Goal: Transaction & Acquisition: Purchase product/service

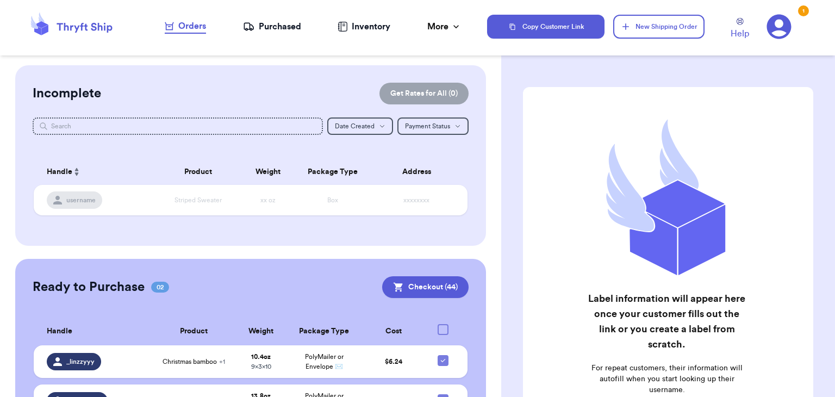
click at [110, 28] on icon at bounding box center [71, 26] width 87 height 29
click at [686, 34] on button "New Shipping Order" at bounding box center [658, 27] width 91 height 24
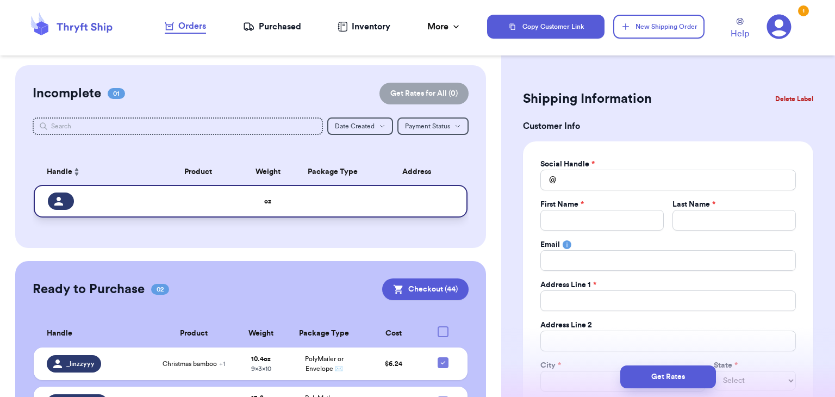
click at [206, 196] on td at bounding box center [198, 201] width 87 height 33
click at [674, 148] on div "Social Handle * @ First Name * Last Name * Email Address Line 1 * Address Line …" at bounding box center [668, 295] width 290 height 308
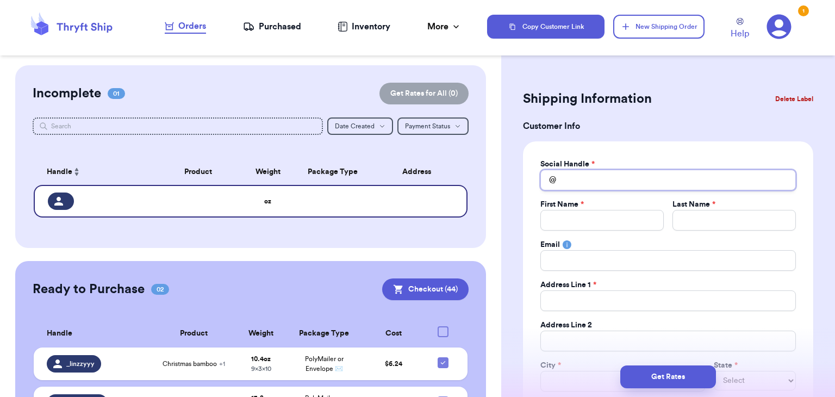
click at [605, 184] on input "Total Amount Paid" at bounding box center [667, 180] width 255 height 21
type input "c"
type input "ce"
type input "cec"
type input "ceci"
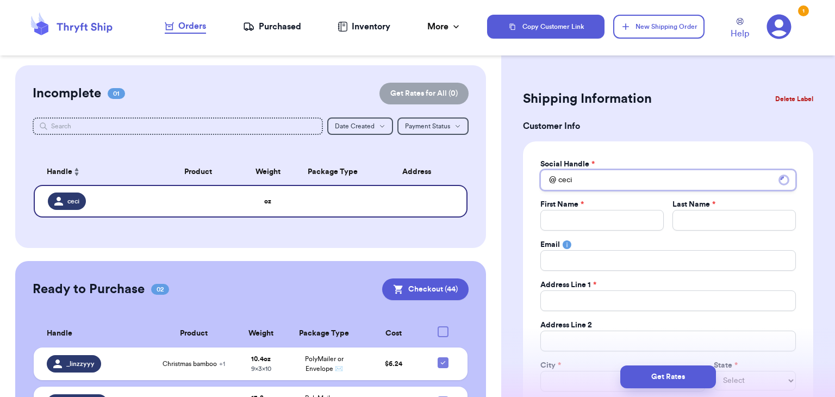
type input "[PERSON_NAME]"
type input "cecili"
type input "[PERSON_NAME]"
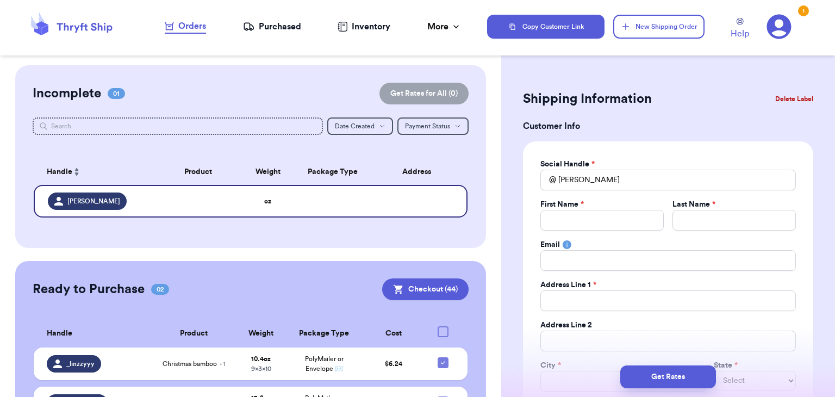
click at [561, 202] on label "First Name *" at bounding box center [561, 204] width 43 height 11
click at [565, 212] on input "Total Amount Paid" at bounding box center [601, 220] width 123 height 21
type input "c"
type input "ce"
type input "cec"
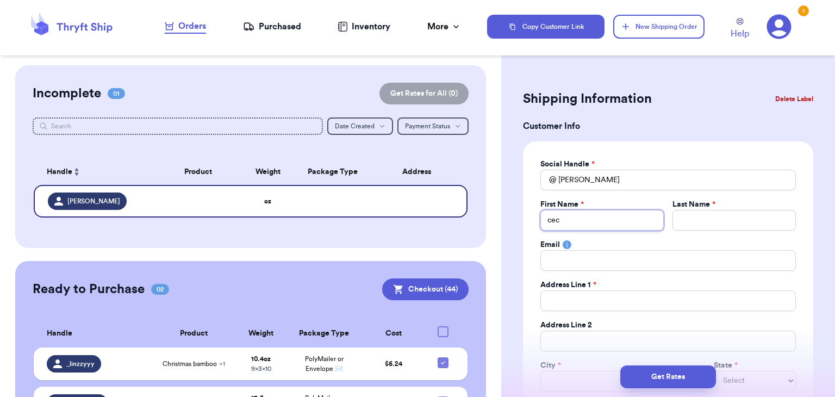
type input "ceci"
type input "[PERSON_NAME]"
type input "cecili"
type input "[PERSON_NAME]"
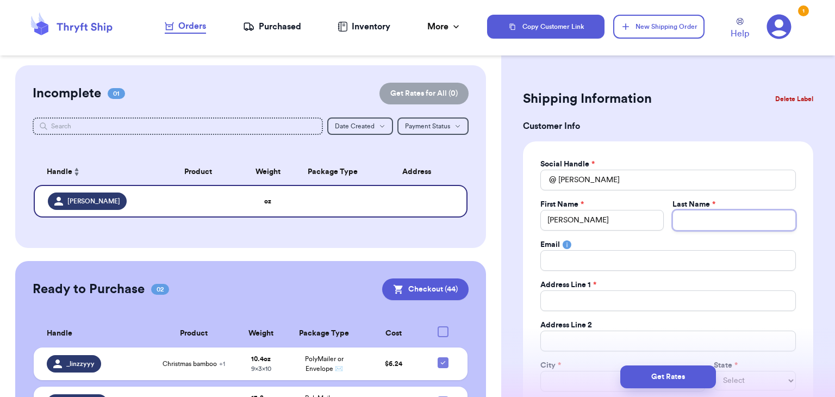
click at [697, 220] on input "Total Amount Paid" at bounding box center [733, 220] width 123 height 21
click at [568, 216] on input "[PERSON_NAME]" at bounding box center [601, 220] width 123 height 21
click at [547, 220] on input "[PERSON_NAME]" at bounding box center [601, 220] width 123 height 21
click at [554, 221] on input "[PERSON_NAME]" at bounding box center [601, 220] width 123 height 21
type input "ccilia"
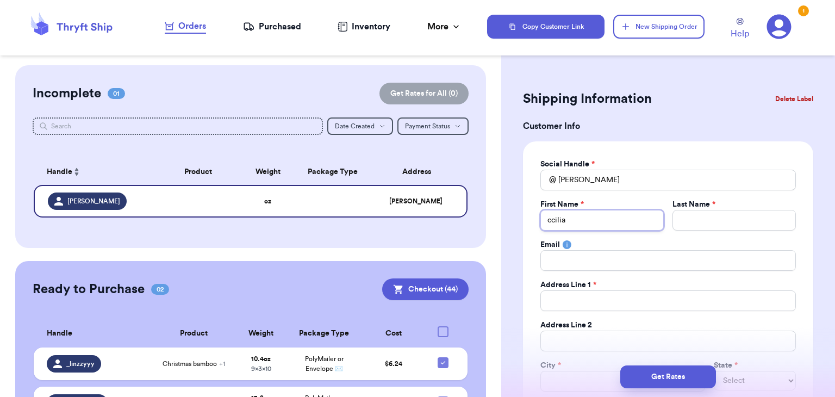
type input "cilia"
type input "Ccilia"
type input "[PERSON_NAME]"
click at [735, 225] on input "Total Amount Paid" at bounding box center [733, 220] width 123 height 21
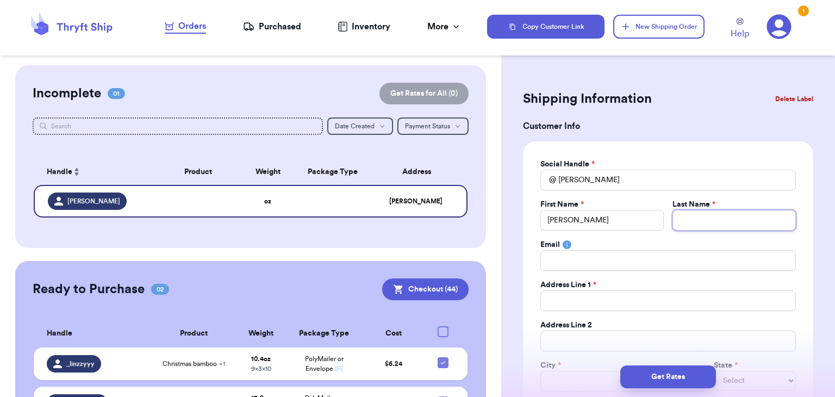
type input "R"
type input "Ri"
type input "Rio"
type input "[PERSON_NAME]"
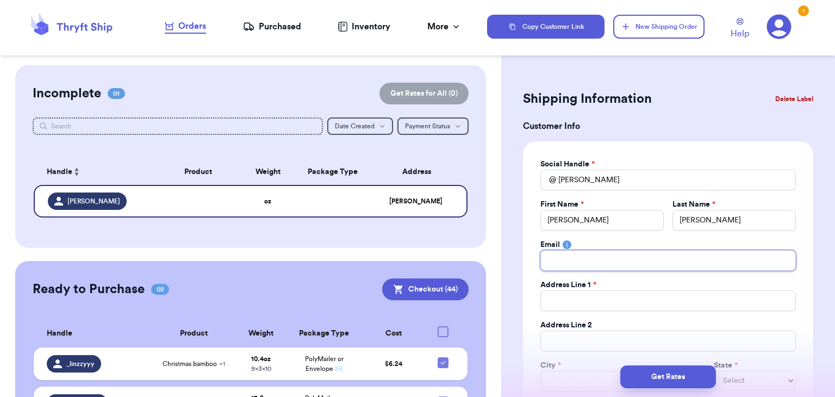
click at [654, 266] on input "Total Amount Paid" at bounding box center [667, 260] width 255 height 21
click at [574, 296] on input "Total Amount Paid" at bounding box center [667, 300] width 255 height 21
type input "9"
type input "96"
type input "961"
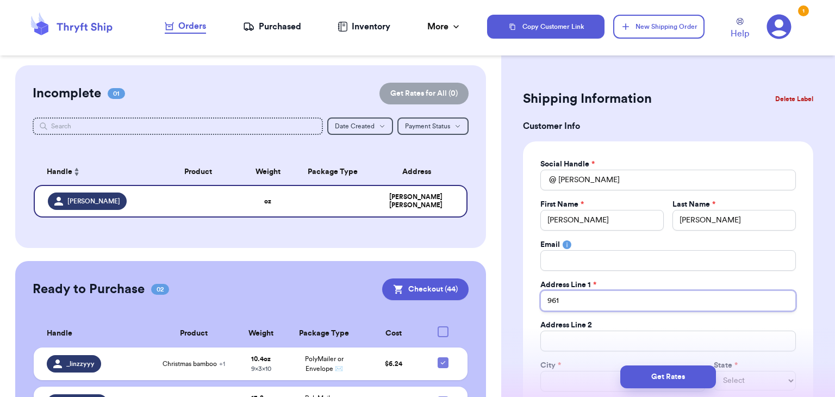
type input "9619"
type input "9619 R"
type input "9619"
type input "9619 T"
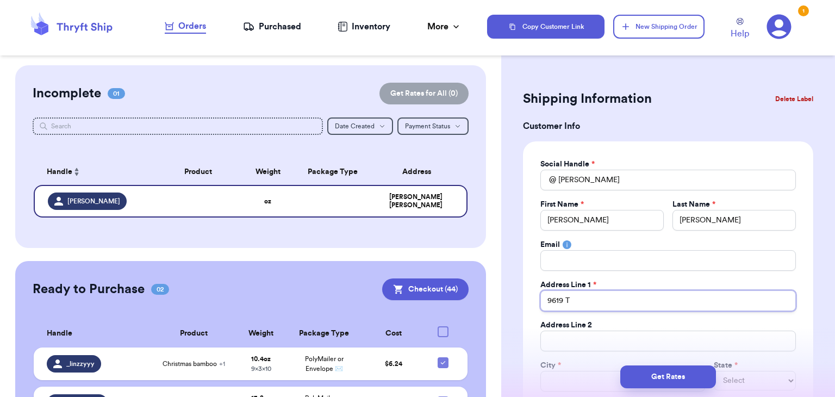
type input "9619 Tr"
type input "9619 Tre"
type input "9619 Tren"
type input "9619 [PERSON_NAME]"
type input "9619 [GEOGRAPHIC_DATA]"
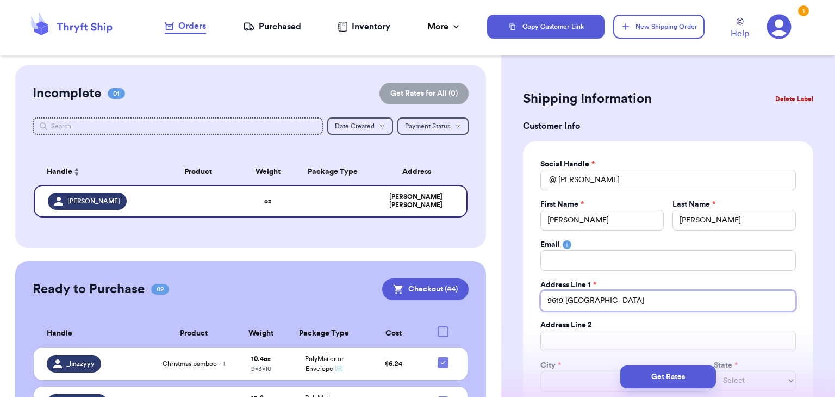
type input "9619 [GEOGRAPHIC_DATA]"
type input "[GEOGRAPHIC_DATA] w"
type input "9619 [GEOGRAPHIC_DATA] wa"
type input "9619 Trenton waty"
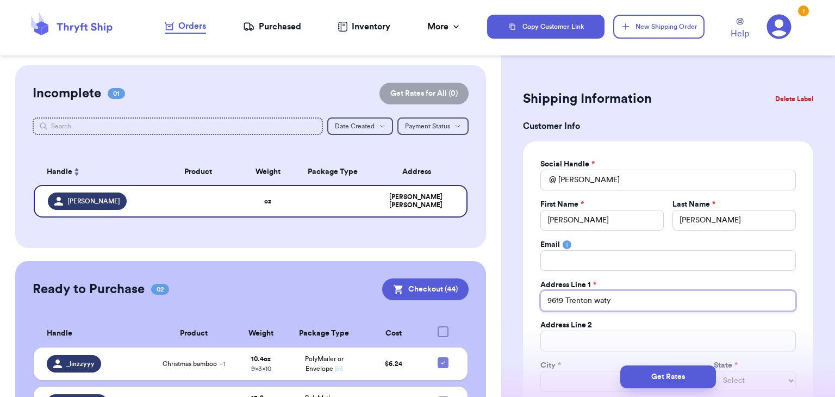
type input "9619 [GEOGRAPHIC_DATA] wat"
type input "9619 [GEOGRAPHIC_DATA] wa"
type input "[STREET_ADDRESS]"
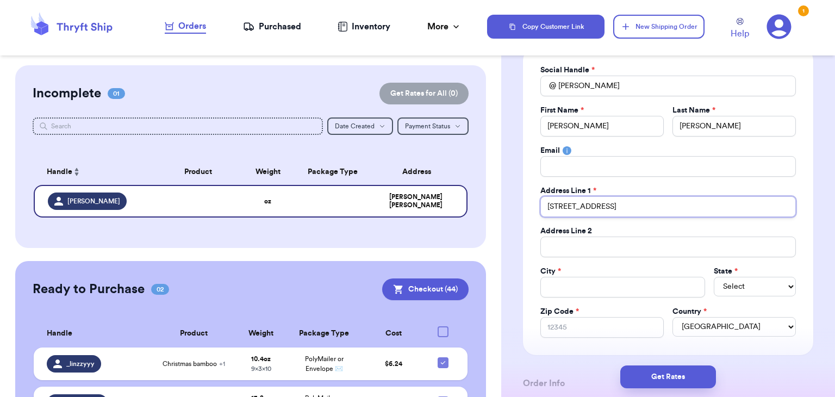
scroll to position [98, 0]
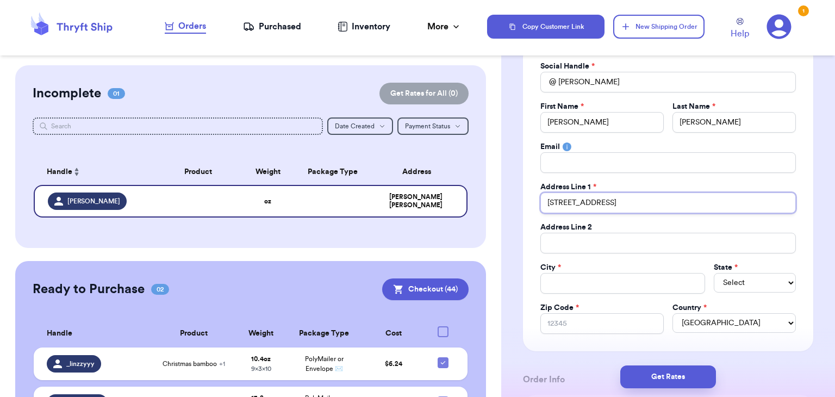
type input "[STREET_ADDRESS]"
click at [589, 289] on input "Total Amount Paid" at bounding box center [622, 283] width 165 height 21
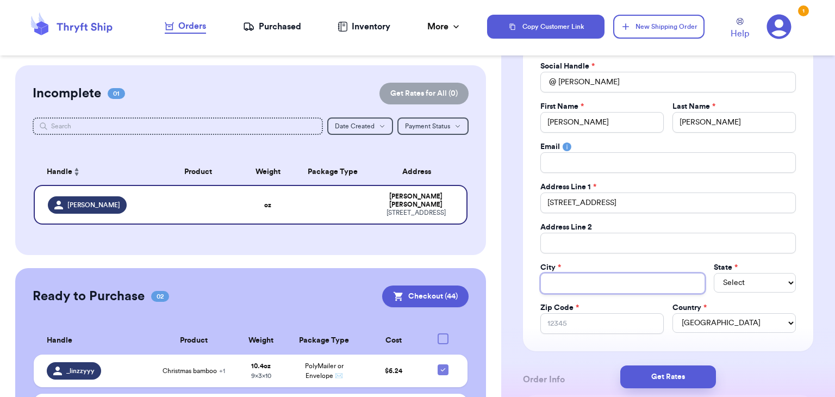
type input "S"
type input "St"
type input "Sto"
type input "Stoc"
type input "Stock"
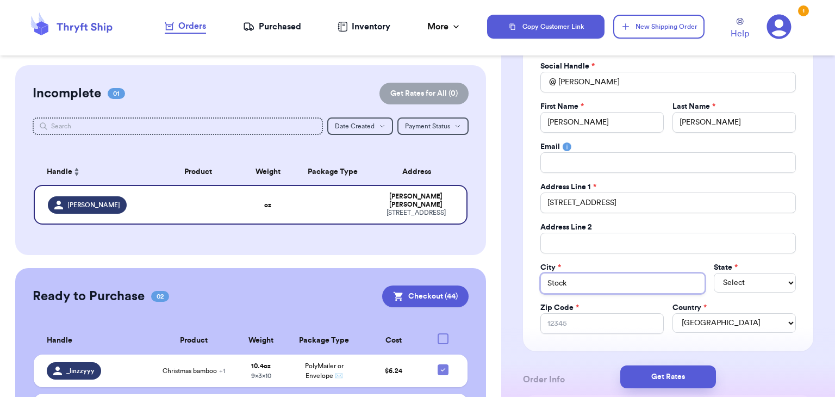
type input "Stockt"
type input "Stockto"
type input "Stockton"
click at [756, 274] on select "Select AL AK AZ AR CA CO [GEOGRAPHIC_DATA] DE DC [GEOGRAPHIC_DATA] [GEOGRAPHIC_…" at bounding box center [754, 283] width 82 height 20
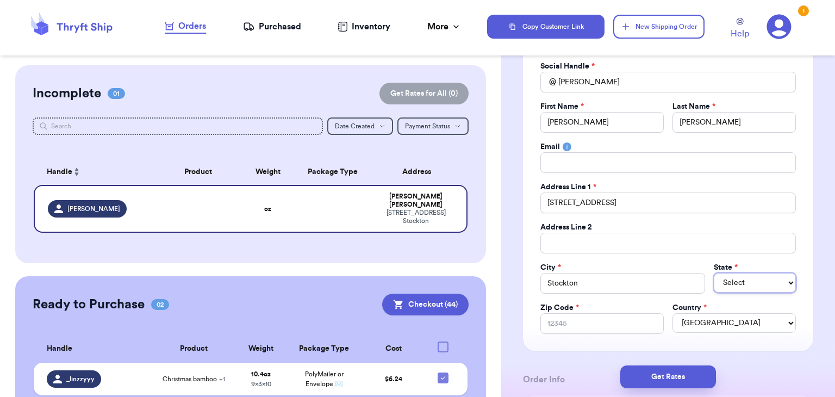
click at [756, 274] on select "Select AL AK AZ AR CA CO [GEOGRAPHIC_DATA] DE DC [GEOGRAPHIC_DATA] [GEOGRAPHIC_…" at bounding box center [754, 283] width 82 height 20
click at [750, 283] on select "Select AL AK AZ AR CA CO [GEOGRAPHIC_DATA] DE DC [GEOGRAPHIC_DATA] [GEOGRAPHIC_…" at bounding box center [754, 283] width 82 height 20
select select "CA"
click at [713, 273] on select "Select AL AK AZ AR CA CO [GEOGRAPHIC_DATA] DE DC [GEOGRAPHIC_DATA] [GEOGRAPHIC_…" at bounding box center [754, 283] width 82 height 20
click at [592, 327] on input "Zip Code *" at bounding box center [601, 323] width 123 height 21
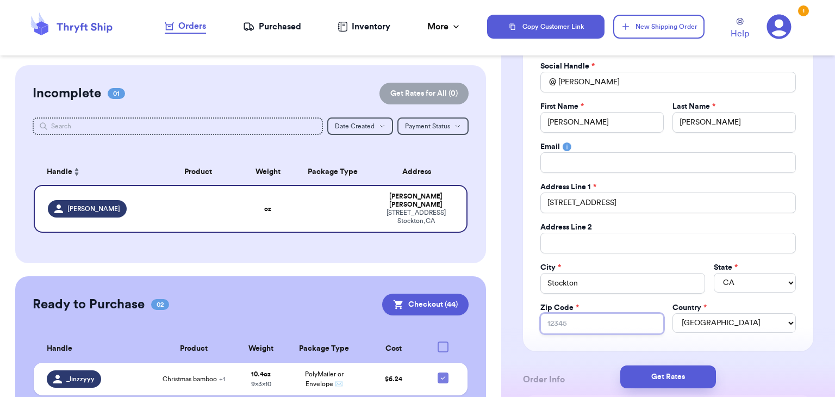
type input "9"
type input "95"
type input "952"
type input "9521"
type input "95212"
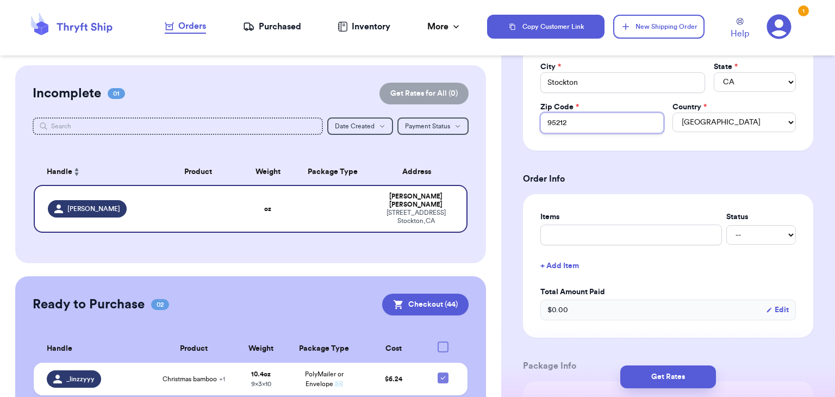
scroll to position [300, 0]
type input "95212"
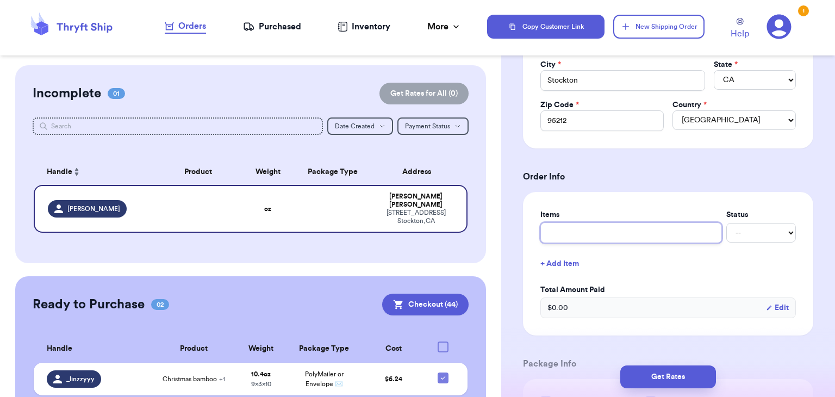
click at [669, 239] on input "text" at bounding box center [630, 232] width 181 height 21
type input "z"
type input "za"
type input "zar"
type input "zara"
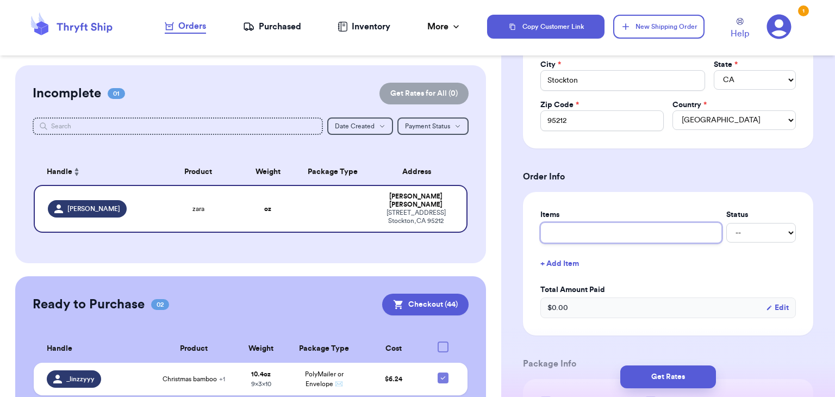
type input "Zara"
type input "[PERSON_NAME] s"
type input "Zara sw"
type input "Zara swu"
type input "Zara swui"
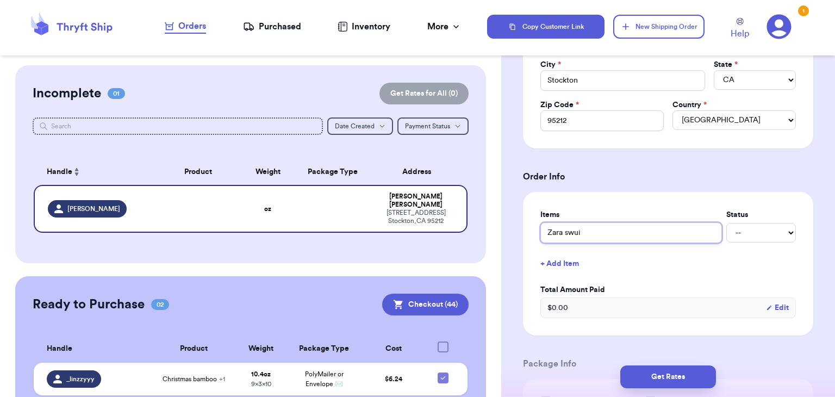
type input "Zara swuim"
type input "Zara swuims"
type input "Zara swuimsi"
type input "Zara swuimsit"
type input "Zara swuimsi"
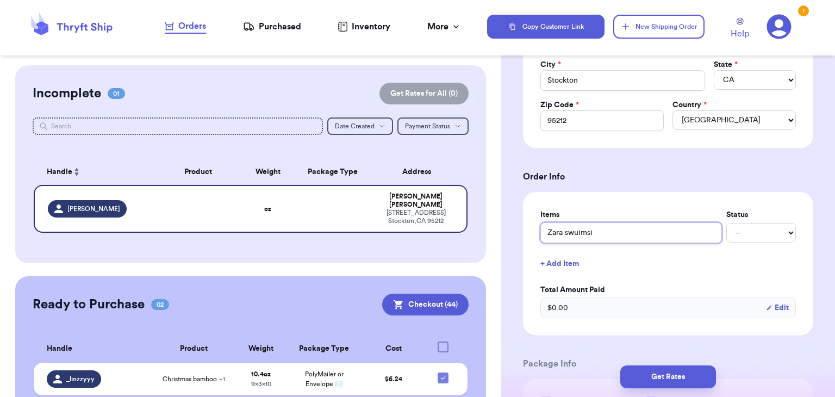
type input "Zara swuims"
type input "Zara swuim"
type input "Zara swui"
type input "Zara swu"
type input "Zara sw"
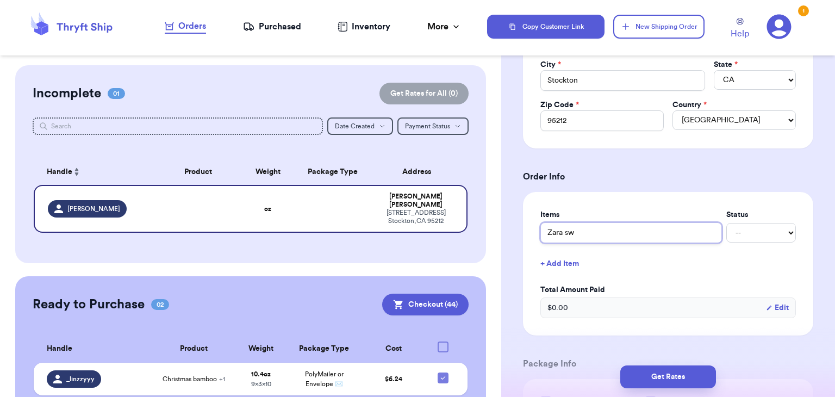
type input "Zara swi"
type input "Zara swim"
type input "Zara swims"
type input "Zara swimsu"
type input "Zara swimsui"
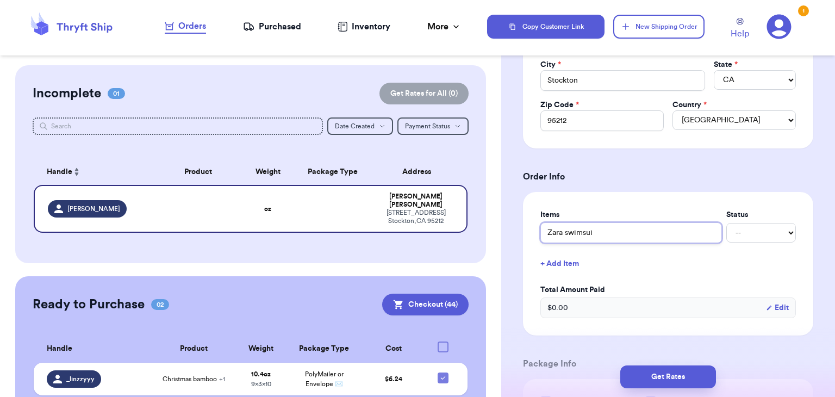
type input "Zara swimsuit"
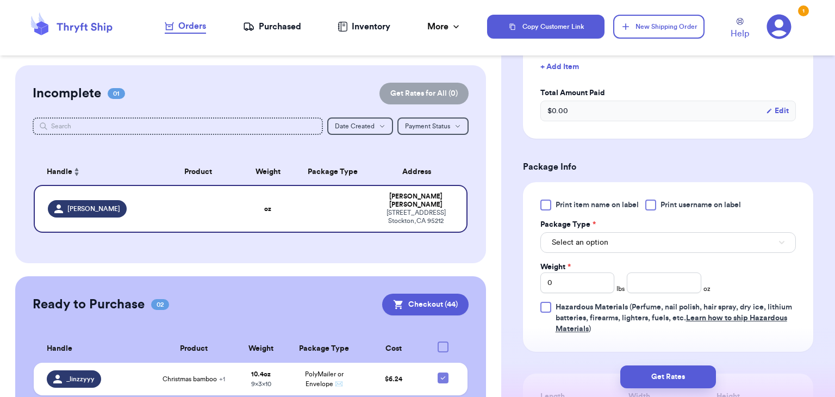
scroll to position [499, 0]
type input "Zara swimsuit"
click at [589, 104] on div "$ 0.00 Edit" at bounding box center [667, 109] width 255 height 21
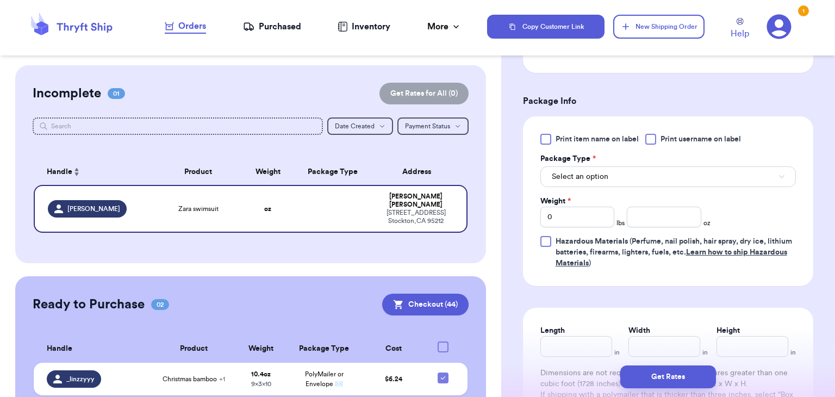
scroll to position [565, 0]
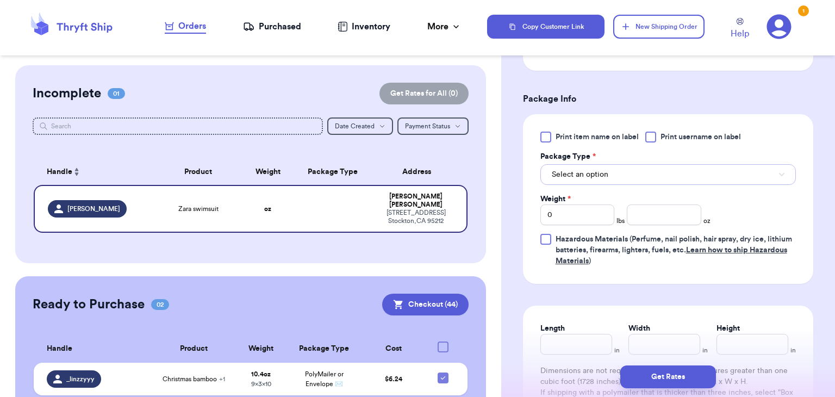
click at [637, 173] on button "Select an option" at bounding box center [667, 174] width 255 height 21
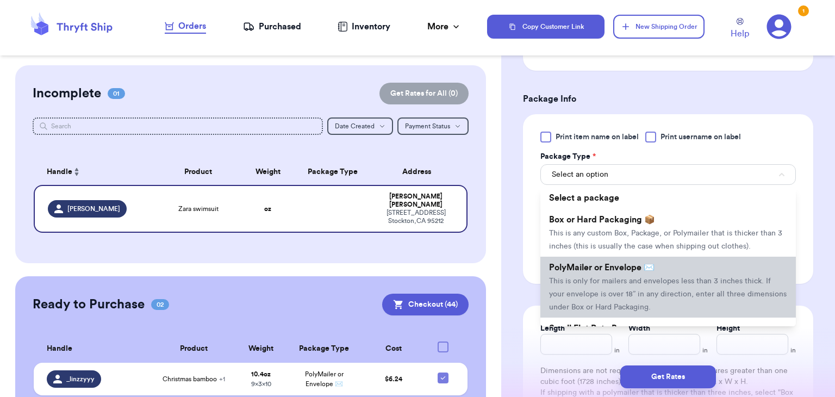
click at [630, 290] on span "This is only for mailers and envelopes less than 3 inches thick. If your envelo…" at bounding box center [667, 294] width 237 height 34
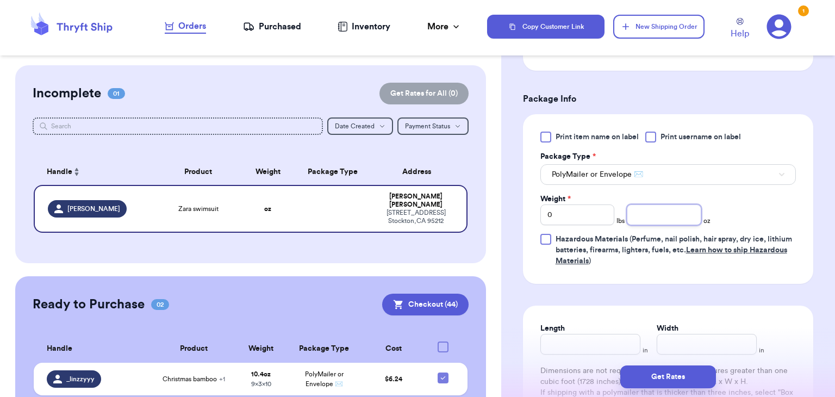
click at [670, 206] on input "number" at bounding box center [663, 214] width 74 height 21
type input "3.6"
click at [615, 343] on input "Length" at bounding box center [590, 344] width 100 height 21
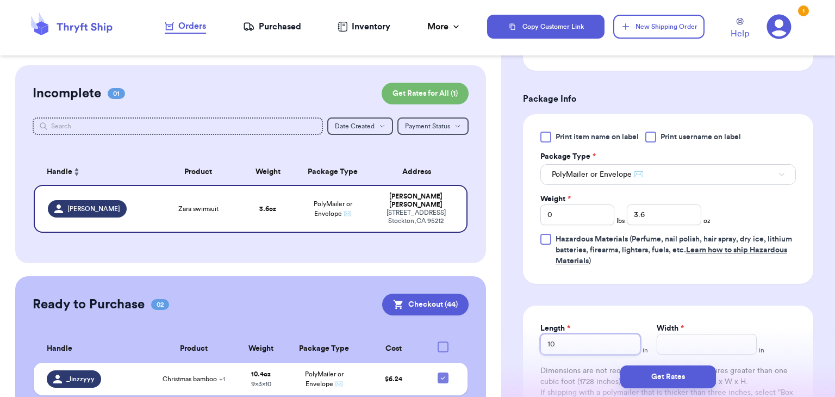
type input "10"
click at [698, 341] on input "Width *" at bounding box center [706, 344] width 100 height 21
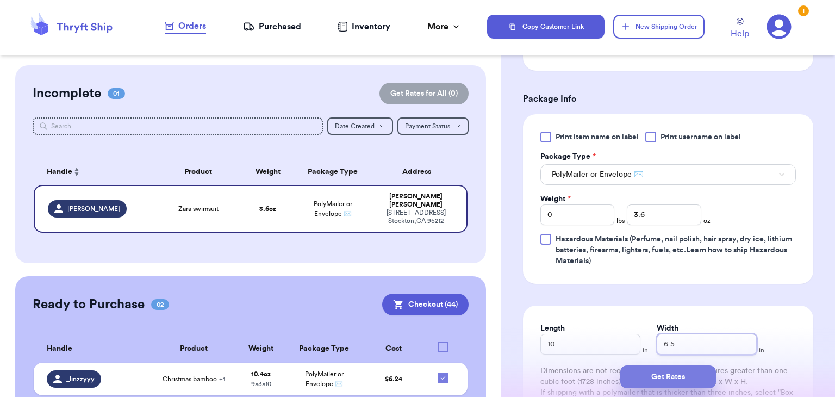
type input "6.5"
click at [695, 375] on button "Get Rates" at bounding box center [668, 376] width 96 height 23
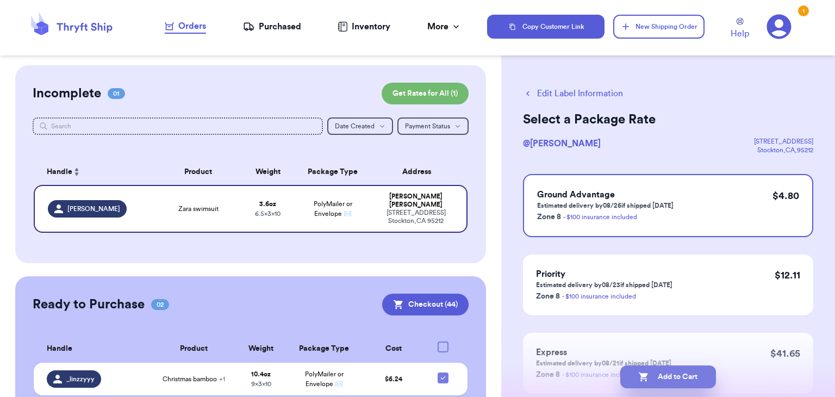
click at [655, 375] on button "Add to Cart" at bounding box center [668, 376] width 96 height 23
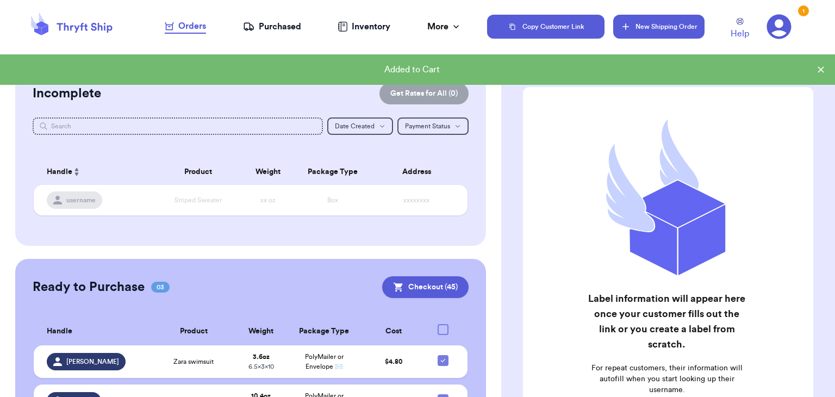
click at [650, 32] on button "New Shipping Order" at bounding box center [658, 27] width 91 height 24
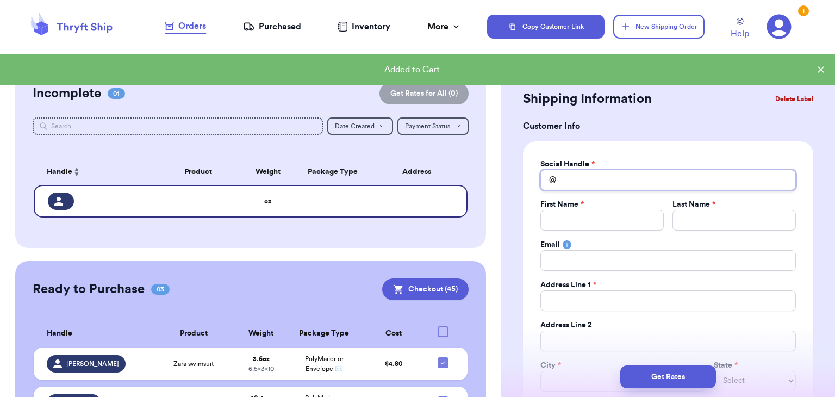
click at [587, 176] on input "Total Amount Paid" at bounding box center [667, 180] width 255 height 21
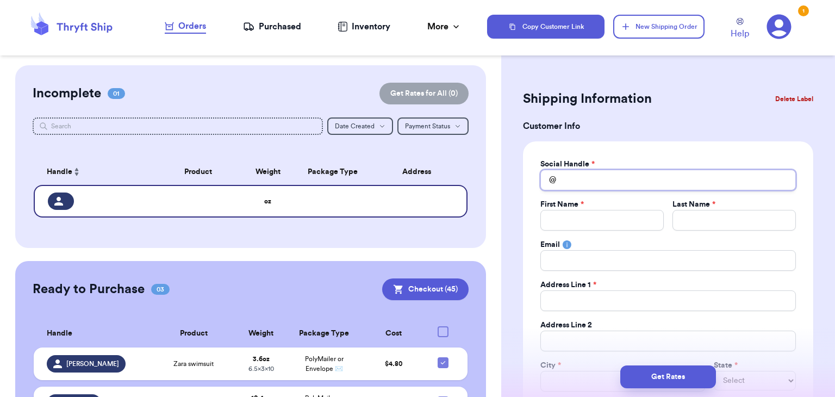
type input "s"
type input "sa"
type input "[PERSON_NAME]"
type input "sama"
type input "saman"
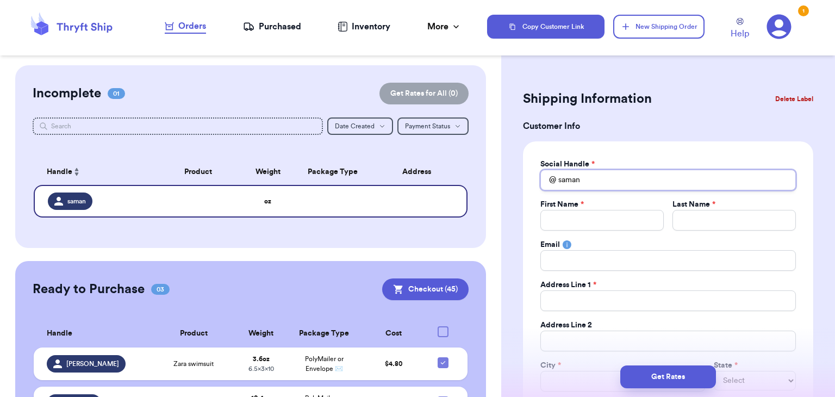
type input "[PERSON_NAME]"
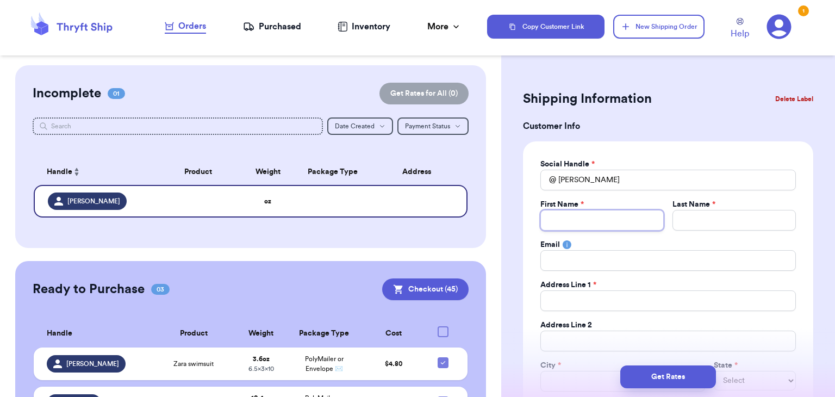
click at [557, 213] on input "Total Amount Paid" at bounding box center [601, 220] width 123 height 21
click at [705, 209] on label "Last Name *" at bounding box center [693, 204] width 43 height 11
click at [702, 224] on input "Total Amount Paid" at bounding box center [733, 220] width 123 height 21
click at [581, 298] on input "Total Amount Paid" at bounding box center [667, 300] width 255 height 21
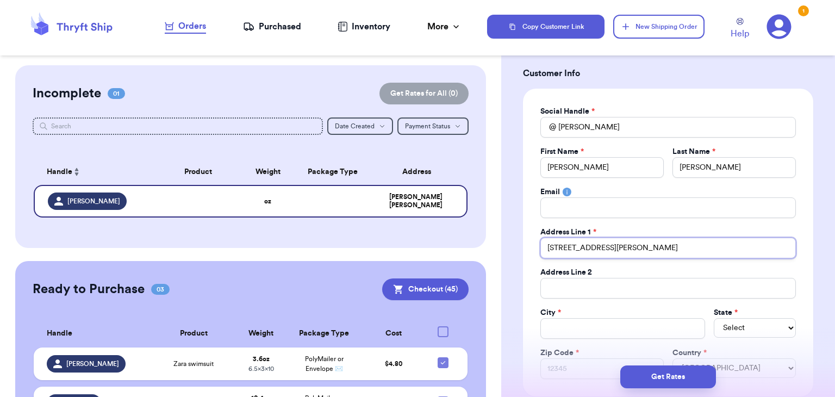
scroll to position [55, 0]
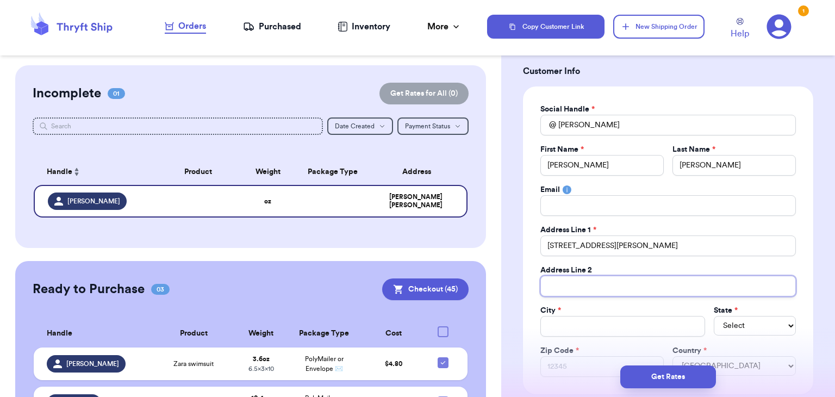
click at [576, 289] on input "Total Amount Paid" at bounding box center [667, 285] width 255 height 21
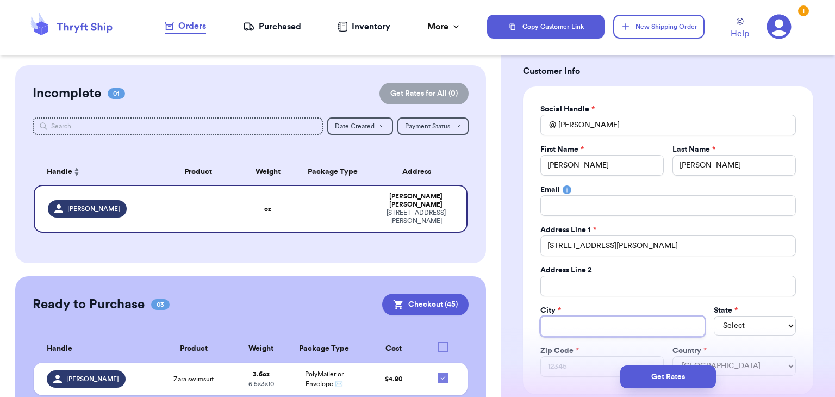
click at [570, 323] on input "Total Amount Paid" at bounding box center [622, 326] width 165 height 21
click at [769, 333] on select "Select AL AK AZ AR CA CO [GEOGRAPHIC_DATA] DE DC [GEOGRAPHIC_DATA] [GEOGRAPHIC_…" at bounding box center [754, 326] width 82 height 20
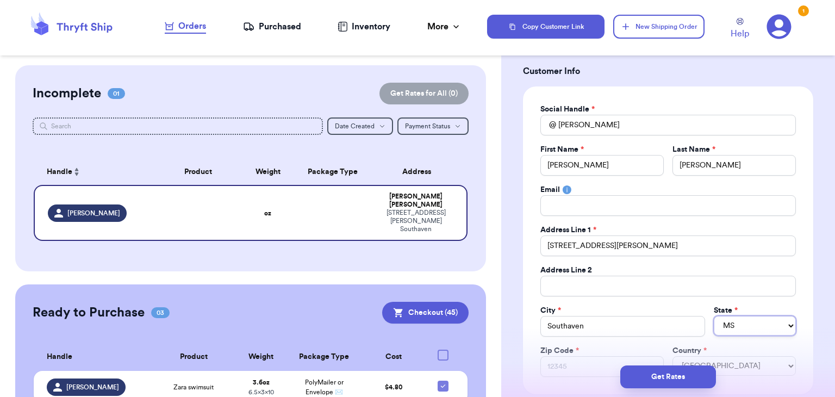
click at [713, 316] on select "Select AL AK AZ AR CA CO [GEOGRAPHIC_DATA] DE DC [GEOGRAPHIC_DATA] [GEOGRAPHIC_…" at bounding box center [754, 326] width 82 height 20
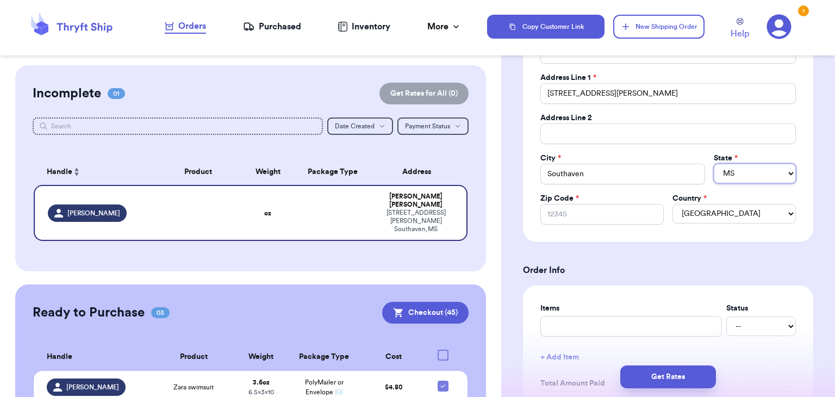
scroll to position [213, 0]
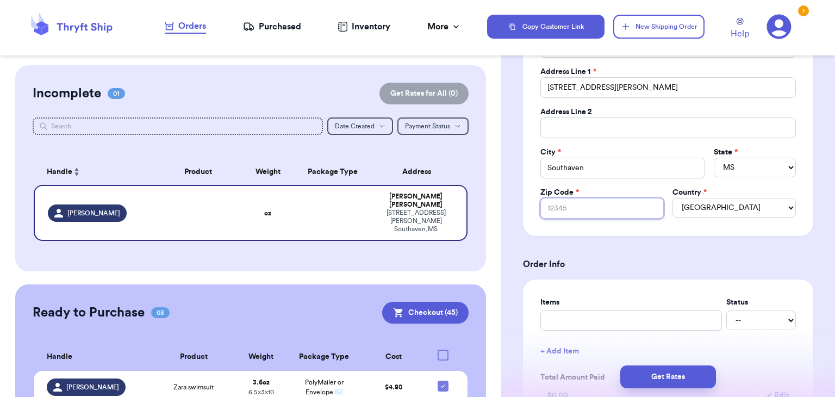
click at [636, 215] on input "Zip Code *" at bounding box center [601, 208] width 123 height 21
click at [622, 321] on input "text" at bounding box center [630, 320] width 181 height 21
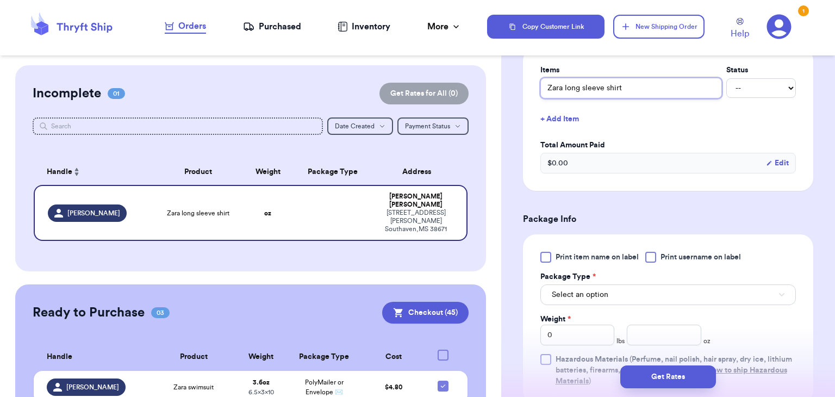
scroll to position [454, 0]
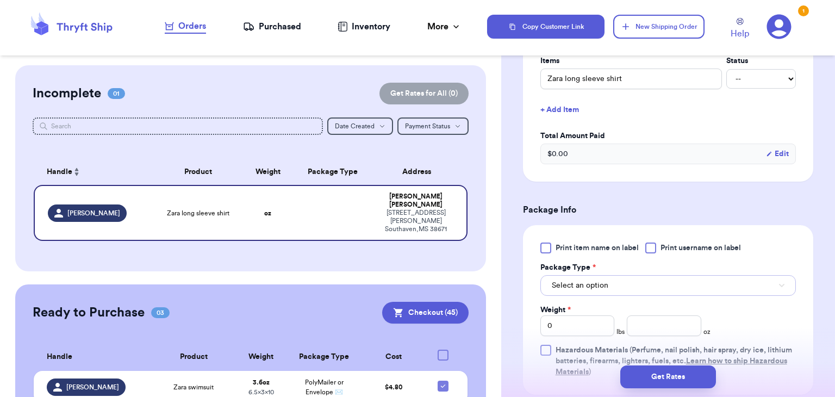
click at [666, 286] on button "Select an option" at bounding box center [667, 285] width 255 height 21
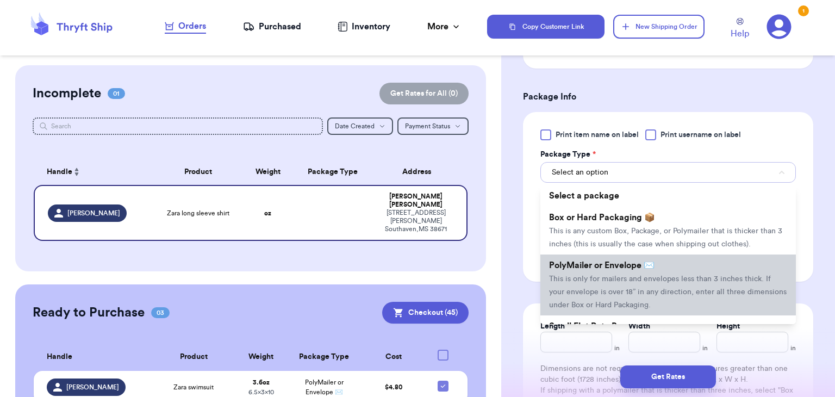
scroll to position [575, 0]
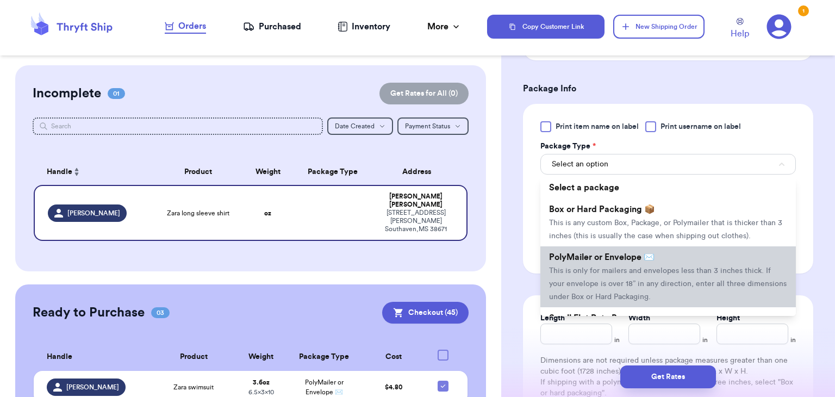
click at [666, 287] on li "PolyMailer or Envelope ✉️ This is only for mailers and envelopes less than 3 in…" at bounding box center [667, 276] width 255 height 61
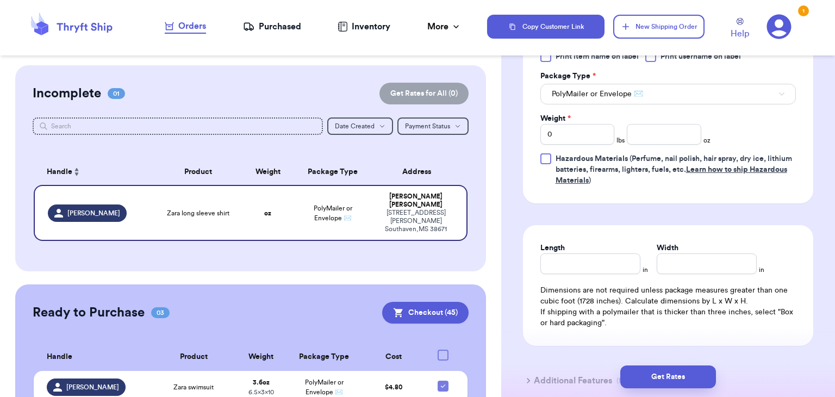
scroll to position [652, 0]
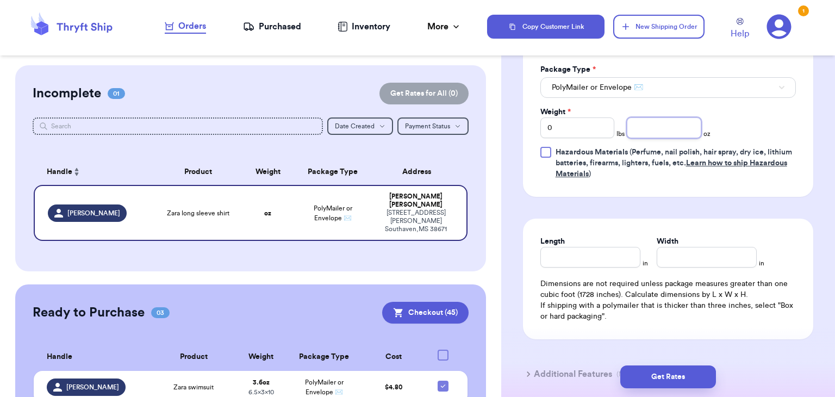
click at [667, 121] on input "number" at bounding box center [663, 127] width 74 height 21
click at [633, 266] on div "Length in Width in Dimensions are not required unless package measures greater …" at bounding box center [668, 278] width 290 height 121
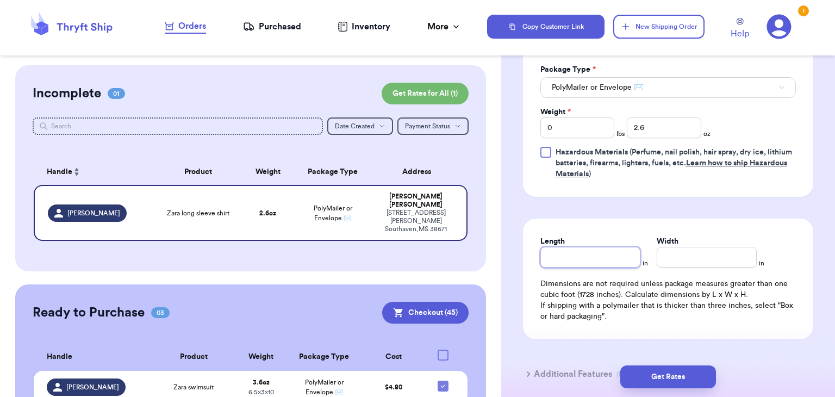
click at [621, 260] on input "Length" at bounding box center [590, 257] width 100 height 21
click at [731, 259] on input "Width *" at bounding box center [706, 257] width 100 height 21
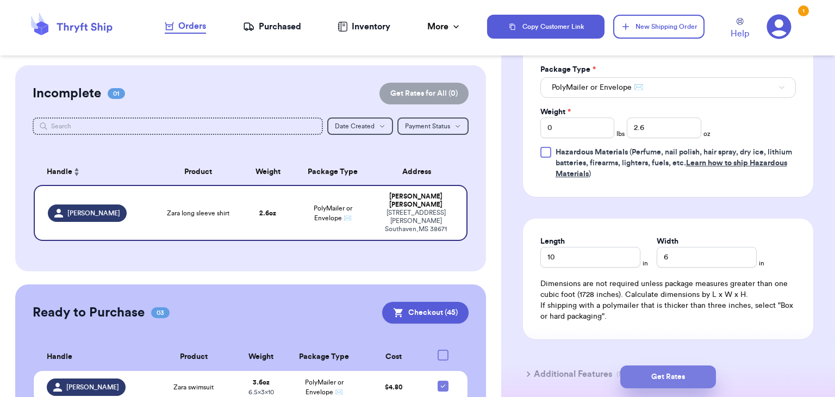
click at [650, 375] on button "Get Rates" at bounding box center [668, 376] width 96 height 23
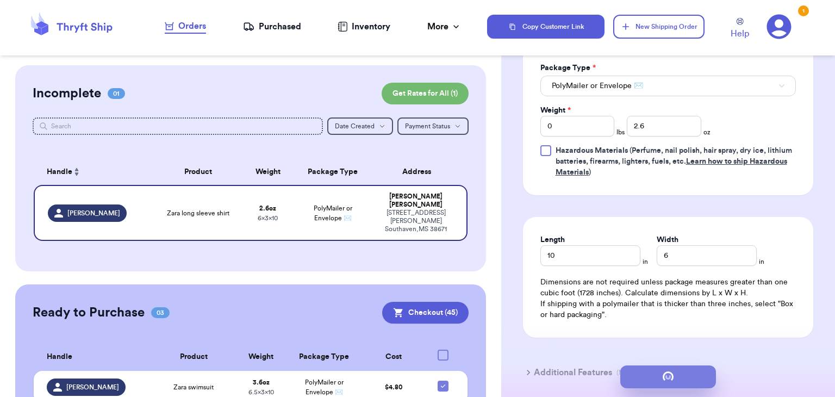
scroll to position [0, 0]
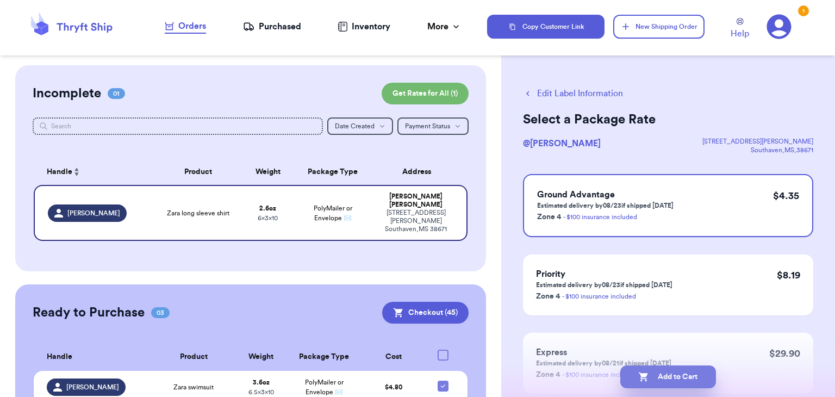
click at [645, 366] on button "Add to Cart" at bounding box center [668, 376] width 96 height 23
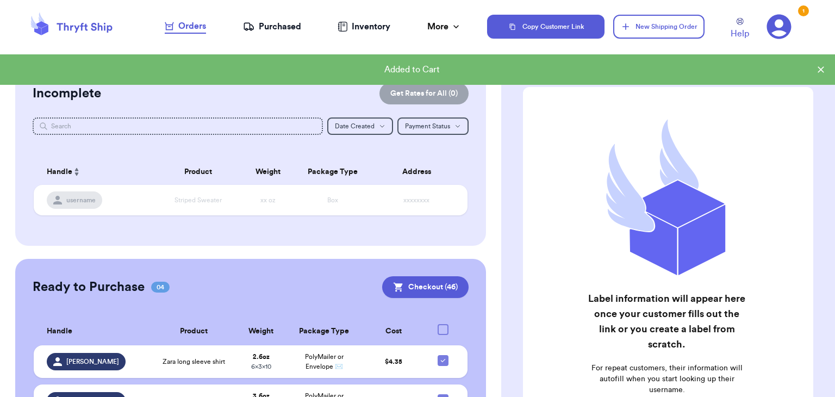
scroll to position [142, 0]
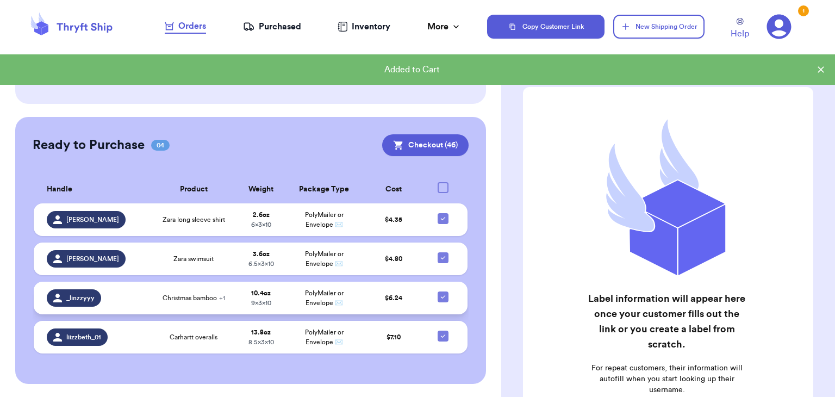
click at [444, 294] on icon at bounding box center [442, 296] width 9 height 9
click at [443, 291] on input "checkbox" at bounding box center [442, 291] width 1 height 1
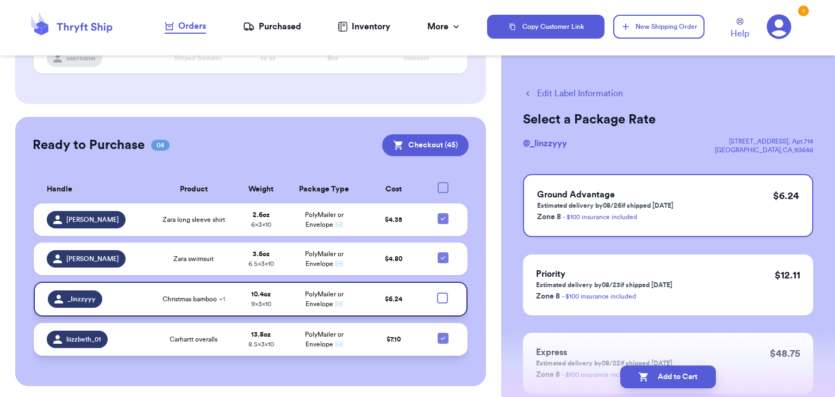
click at [446, 335] on icon at bounding box center [442, 338] width 9 height 9
click at [443, 333] on input "checkbox" at bounding box center [442, 332] width 1 height 1
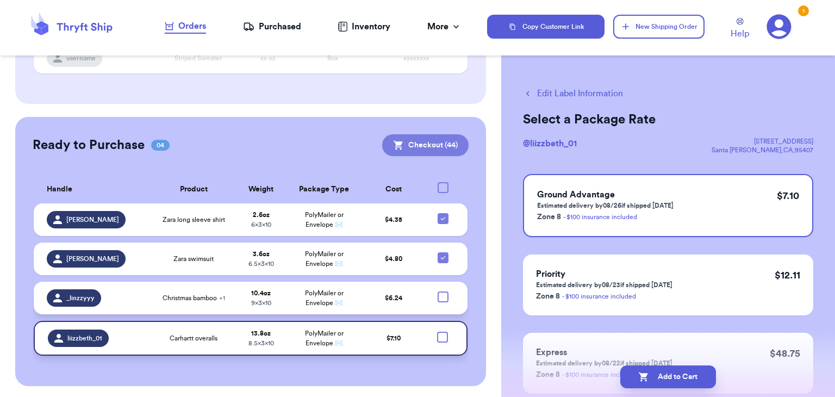
click at [442, 140] on button "Checkout ( 44 )" at bounding box center [425, 145] width 86 height 22
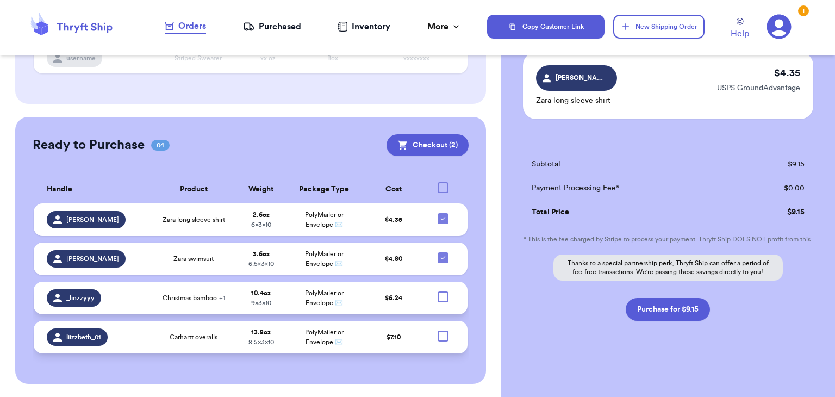
scroll to position [167, 0]
click at [644, 315] on button "Purchase for $9.15" at bounding box center [667, 309] width 84 height 23
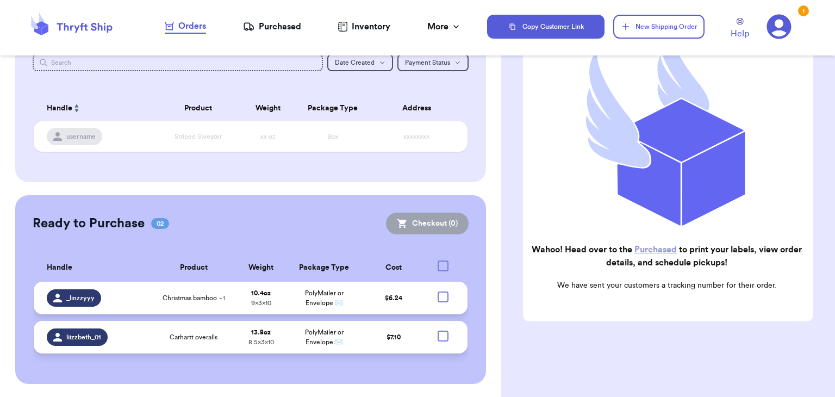
scroll to position [64, 0]
click at [694, 31] on button "New Shipping Order" at bounding box center [658, 27] width 91 height 24
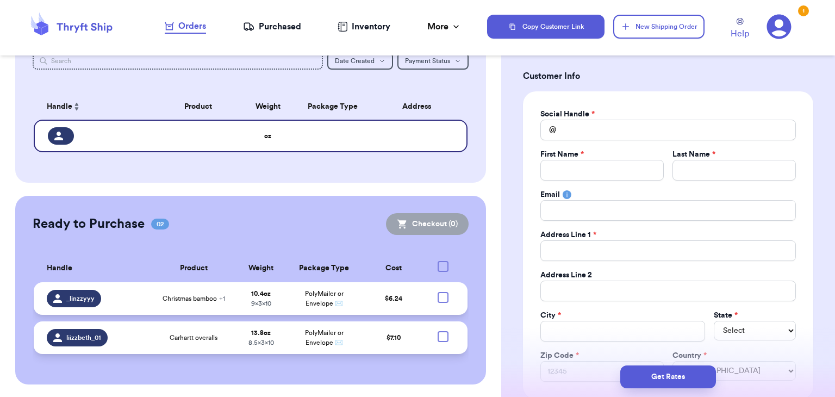
scroll to position [49, 0]
click at [578, 140] on input "Total Amount Paid" at bounding box center [667, 131] width 255 height 21
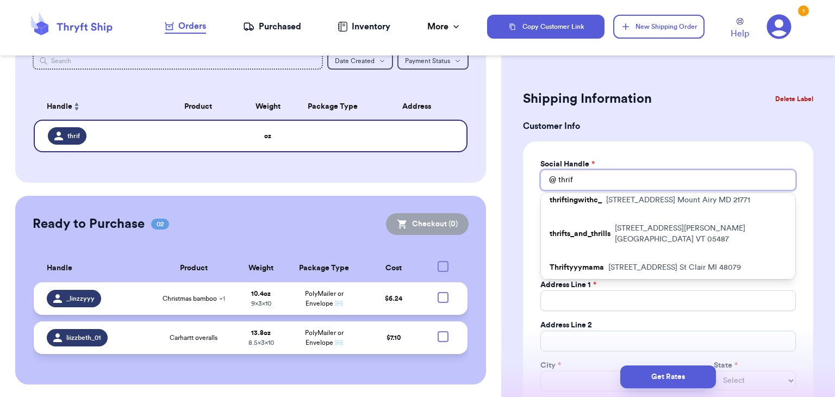
scroll to position [150, 0]
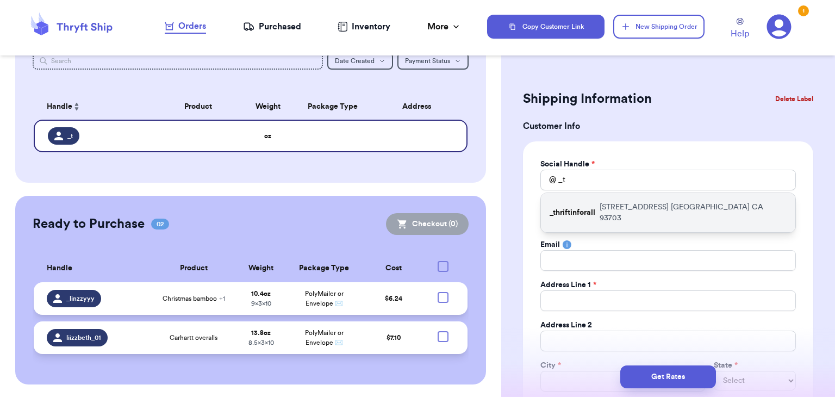
click at [637, 216] on div "_thriftinforall [STREET_ADDRESS]" at bounding box center [668, 212] width 254 height 39
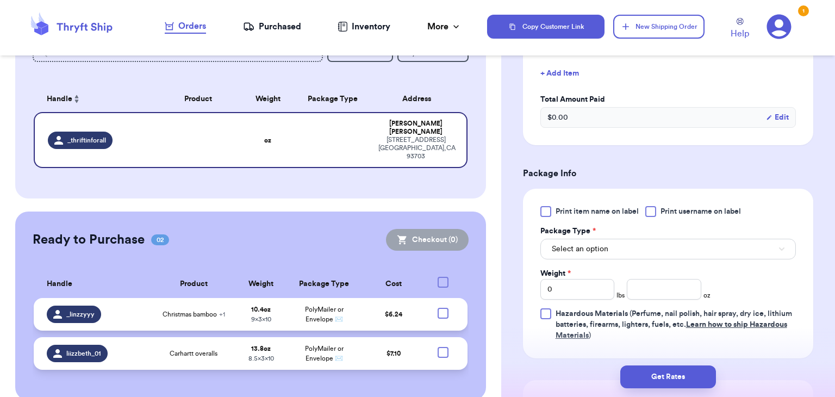
scroll to position [497, 0]
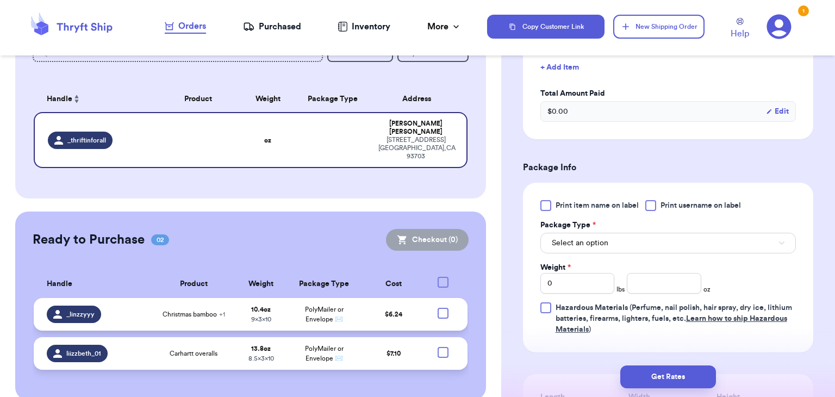
click at [654, 205] on div at bounding box center [650, 205] width 11 height 11
click at [0, 0] on input "Print username on label" at bounding box center [0, 0] width 0 height 0
click at [647, 234] on button "Select an option" at bounding box center [667, 243] width 255 height 21
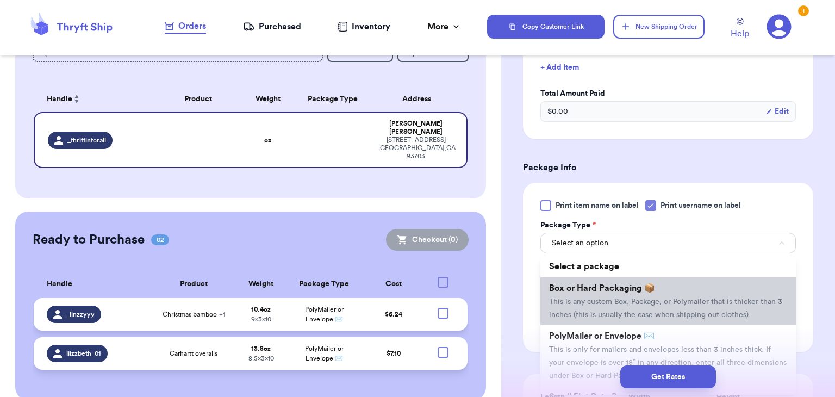
click at [645, 286] on span "Box or Hard Packaging 📦" at bounding box center [602, 288] width 106 height 9
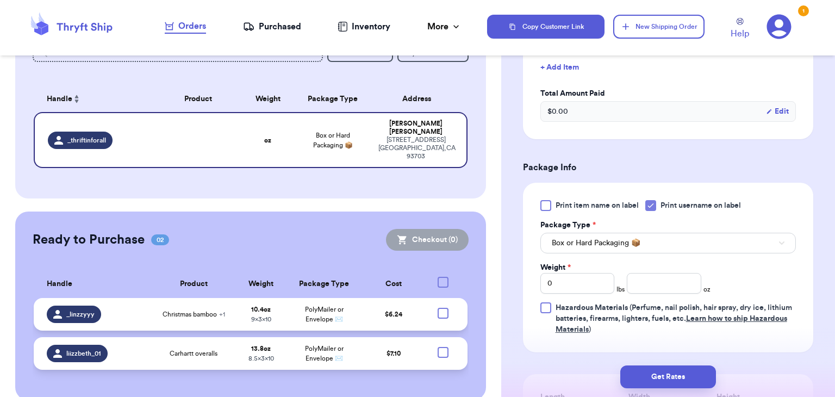
click at [584, 296] on div "Print item name on label Print username on label Package Type * Box or Hard Pac…" at bounding box center [667, 267] width 255 height 135
click at [582, 290] on input "0" at bounding box center [577, 283] width 74 height 21
click at [667, 279] on input "number" at bounding box center [663, 283] width 74 height 21
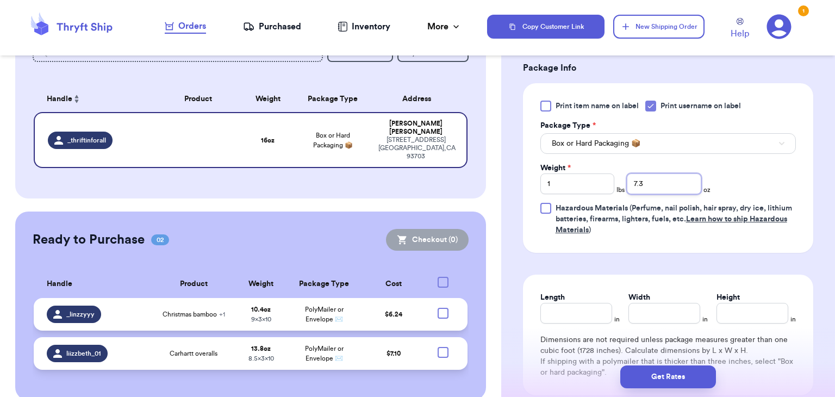
scroll to position [600, 0]
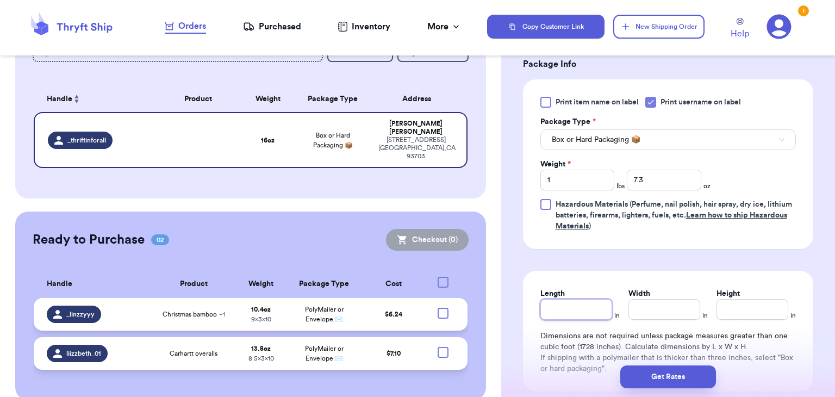
click at [586, 313] on input "Length" at bounding box center [576, 309] width 72 height 21
click at [647, 312] on input "Width *" at bounding box center [664, 309] width 72 height 21
click at [729, 302] on input "Height *" at bounding box center [752, 309] width 72 height 21
click at [670, 370] on button "Get Rates" at bounding box center [668, 376] width 96 height 23
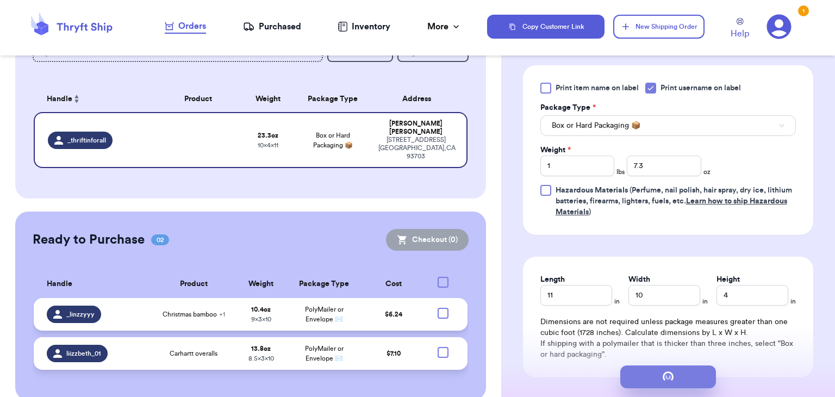
scroll to position [0, 0]
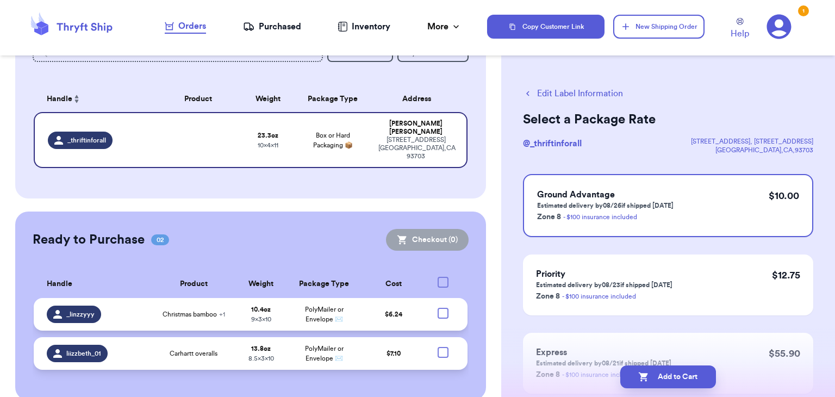
click at [670, 370] on button "Add to Cart" at bounding box center [668, 376] width 96 height 23
